Goal: Task Accomplishment & Management: Use online tool/utility

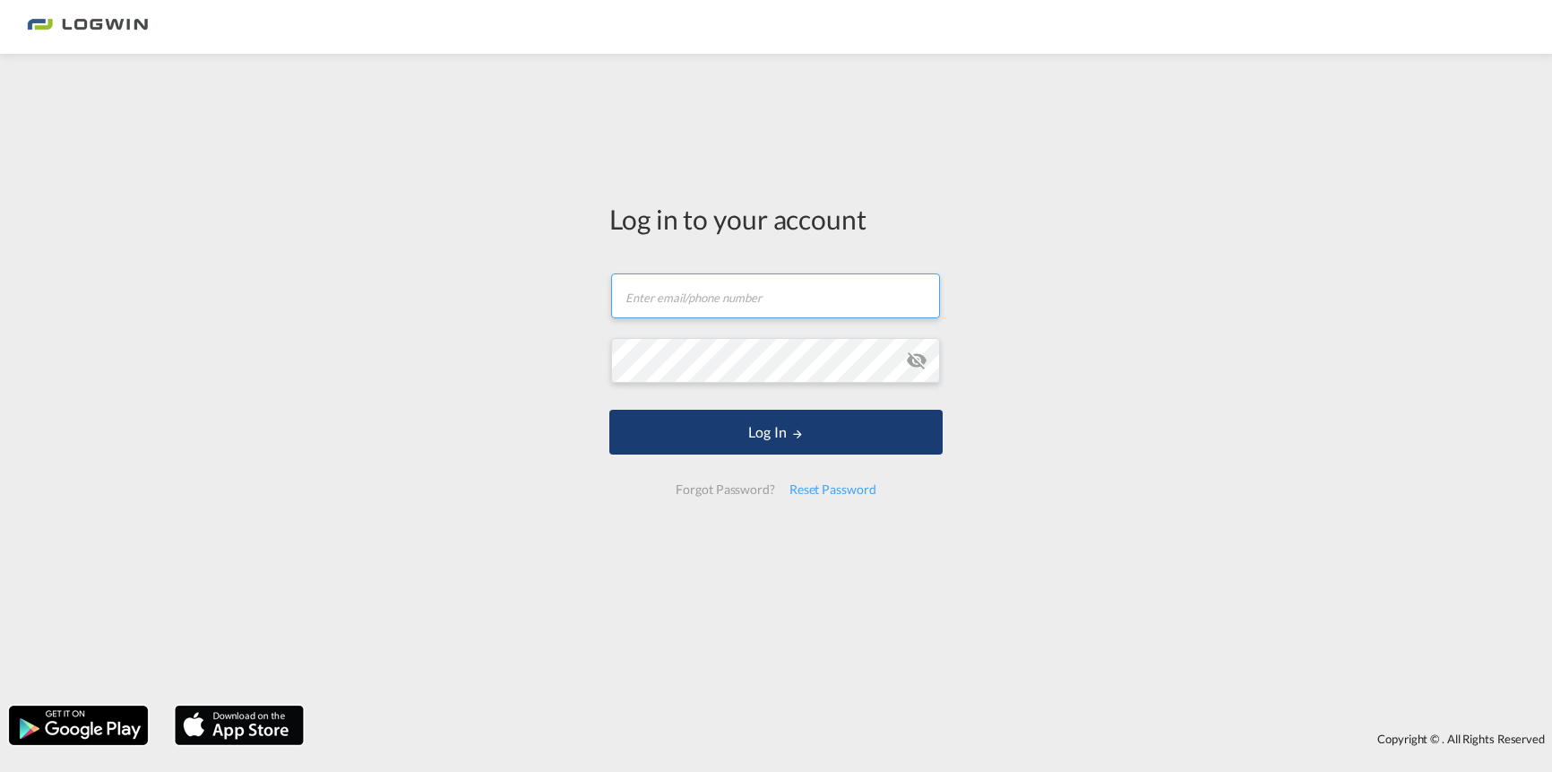
type input "[EMAIL_ADDRESS][DOMAIN_NAME]"
click at [772, 430] on button "Log In" at bounding box center [775, 432] width 333 height 45
